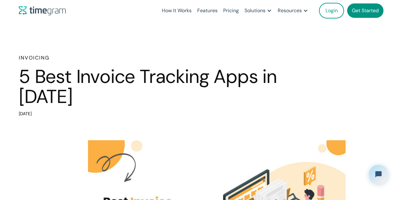
click at [22, 80] on h1 "5 Best Invoice Tracking Apps in [DATE]" at bounding box center [150, 87] width 263 height 40
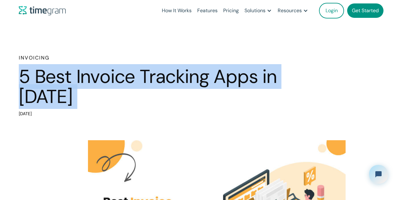
drag, startPoint x: 22, startPoint y: 80, endPoint x: 62, endPoint y: 97, distance: 43.9
click at [62, 97] on h1 "5 Best Invoice Tracking Apps in [DATE]" at bounding box center [150, 87] width 263 height 40
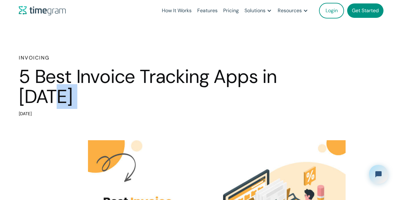
click at [62, 97] on h1 "5 Best Invoice Tracking Apps in [DATE]" at bounding box center [150, 87] width 263 height 40
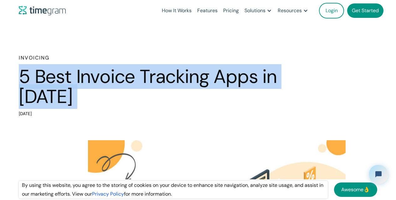
click at [62, 97] on h1 "5 Best Invoice Tracking Apps in [DATE]" at bounding box center [150, 87] width 263 height 40
click at [79, 97] on h1 "5 Best Invoice Tracking Apps in [DATE]" at bounding box center [150, 87] width 263 height 40
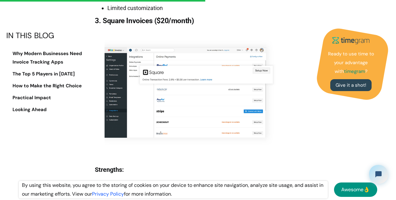
scroll to position [1737, 0]
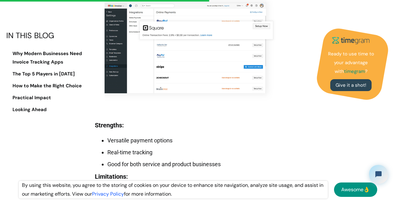
drag, startPoint x: 112, startPoint y: 43, endPoint x: 184, endPoint y: 43, distance: 71.5
drag, startPoint x: 158, startPoint y: 43, endPoint x: 181, endPoint y: 43, distance: 23.2
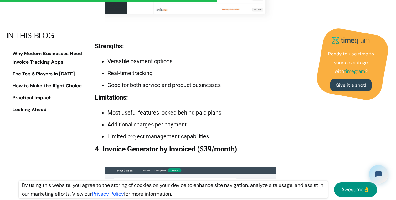
scroll to position [1834, 0]
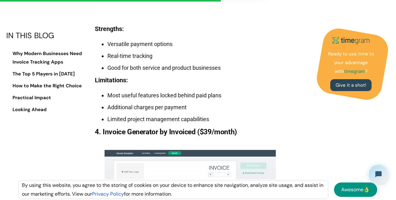
click at [120, 49] on li "Versatile payment options" at bounding box center [196, 44] width 178 height 9
drag, startPoint x: 120, startPoint y: 126, endPoint x: 171, endPoint y: 125, distance: 51.4
click at [171, 49] on li "Versatile payment options" at bounding box center [196, 44] width 178 height 9
click at [119, 60] on li "Real-time tracking" at bounding box center [196, 56] width 178 height 9
drag, startPoint x: 119, startPoint y: 133, endPoint x: 113, endPoint y: 133, distance: 6.6
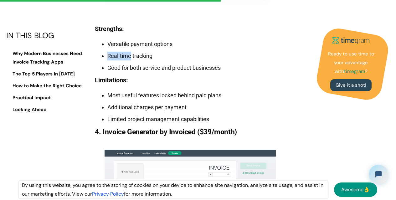
click at [113, 60] on li "Real-time tracking" at bounding box center [196, 56] width 178 height 9
drag, startPoint x: 113, startPoint y: 133, endPoint x: 152, endPoint y: 132, distance: 39.5
click at [152, 60] on li "Real-time tracking" at bounding box center [196, 56] width 178 height 9
click at [111, 72] on li "Good for both service and product businesses" at bounding box center [196, 68] width 178 height 9
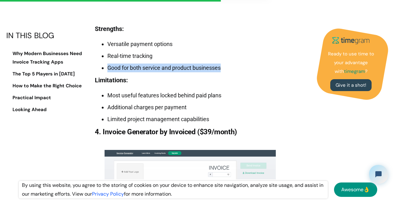
drag, startPoint x: 111, startPoint y: 147, endPoint x: 211, endPoint y: 147, distance: 99.7
click at [211, 72] on li "Good for both service and product businesses" at bounding box center [196, 68] width 178 height 9
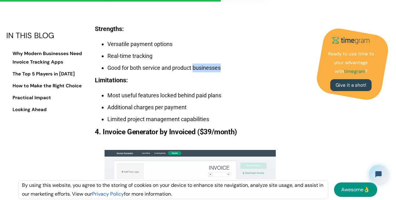
click at [211, 72] on li "Good for both service and product businesses" at bounding box center [196, 68] width 178 height 9
click at [189, 72] on li "Good for both service and product businesses" at bounding box center [196, 68] width 178 height 9
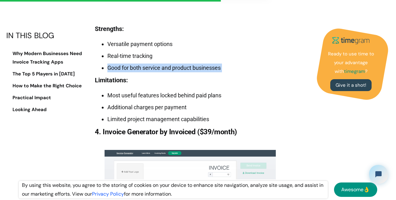
click at [189, 72] on li "Good for both service and product businesses" at bounding box center [196, 68] width 178 height 9
click at [202, 72] on li "Good for both service and product businesses" at bounding box center [196, 68] width 178 height 9
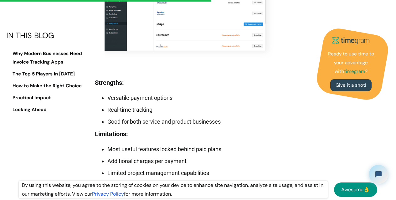
scroll to position [1789, 0]
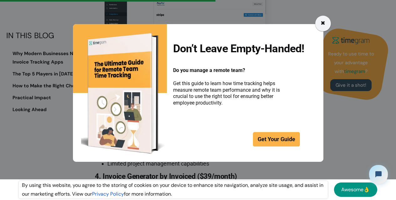
click at [325, 25] on div "✖" at bounding box center [323, 23] width 5 height 9
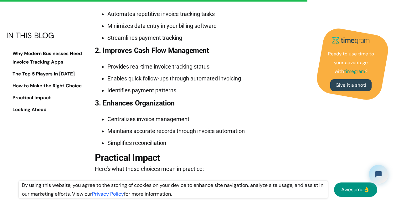
scroll to position [2558, 0]
